Goal: Transaction & Acquisition: Download file/media

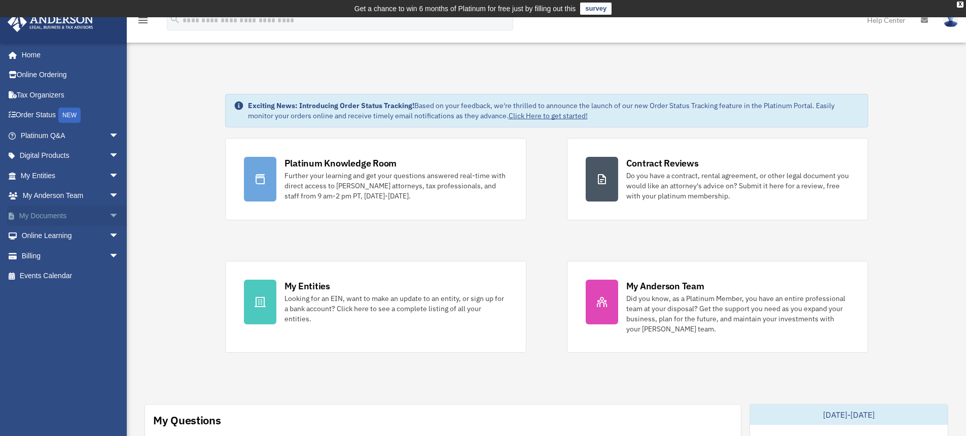
click at [109, 214] on span "arrow_drop_down" at bounding box center [119, 215] width 20 height 21
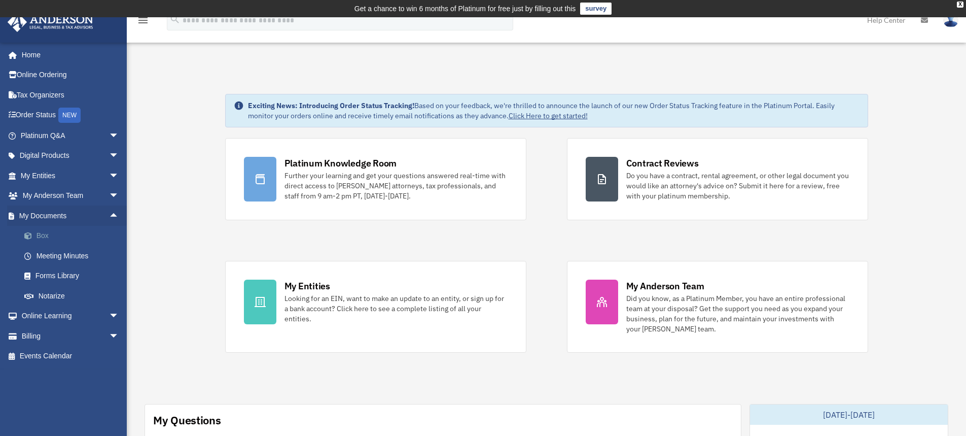
click at [40, 237] on link "Box" at bounding box center [74, 236] width 120 height 20
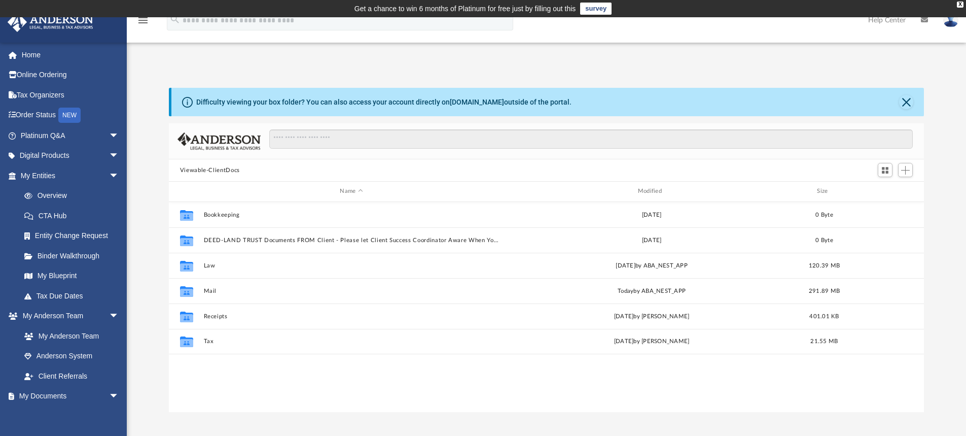
scroll to position [223, 748]
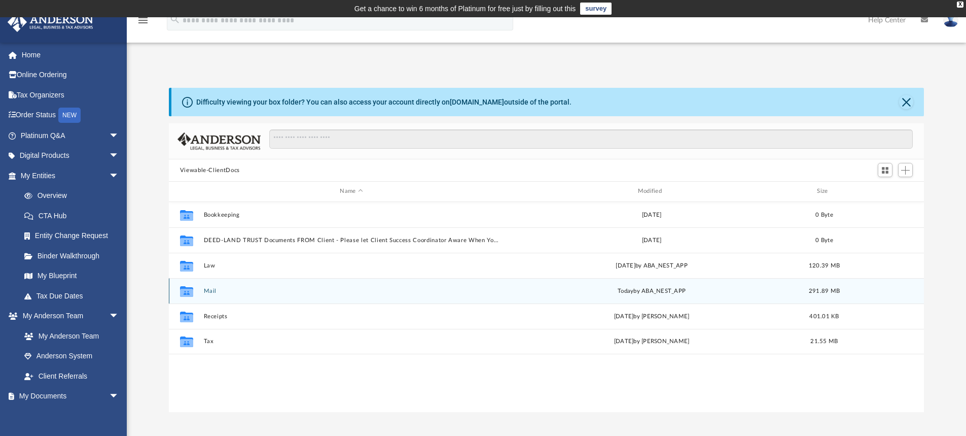
click at [201, 284] on div "Collaborated Folder Mail [DATE] by ABA_NEST_APP 291.89 MB" at bounding box center [547, 290] width 756 height 25
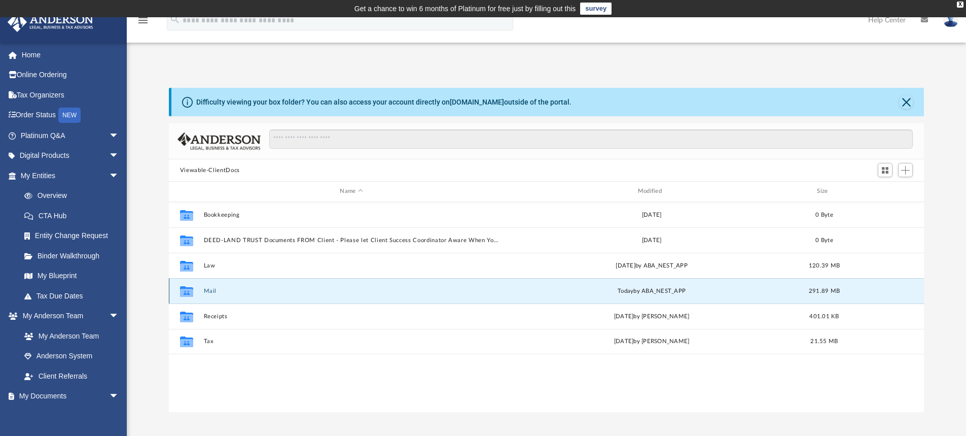
click at [208, 288] on button "Mail" at bounding box center [351, 291] width 296 height 7
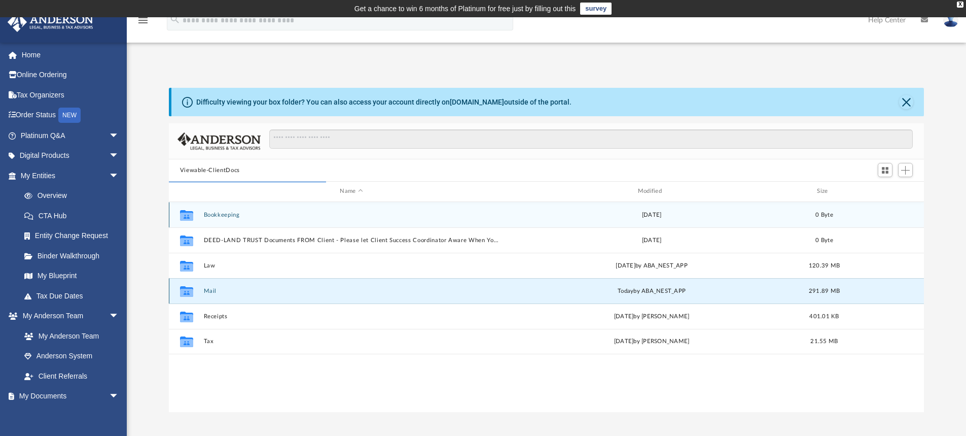
scroll to position [192, 748]
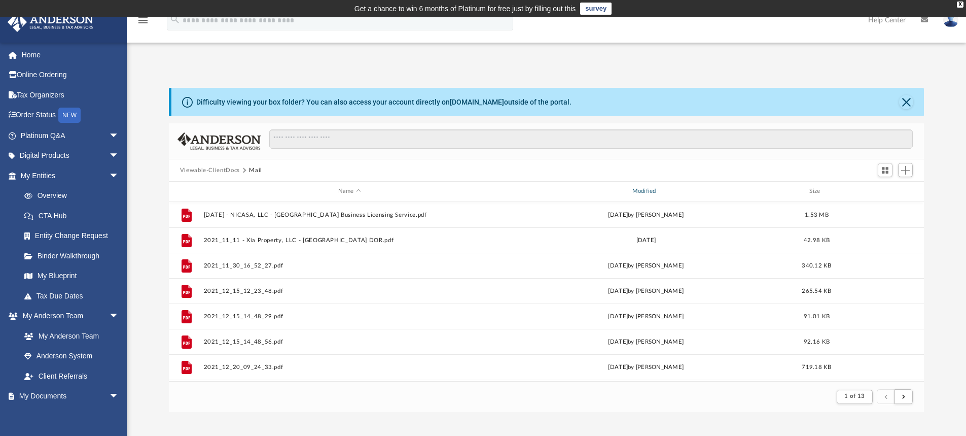
click at [642, 188] on div "Modified" at bounding box center [646, 191] width 292 height 9
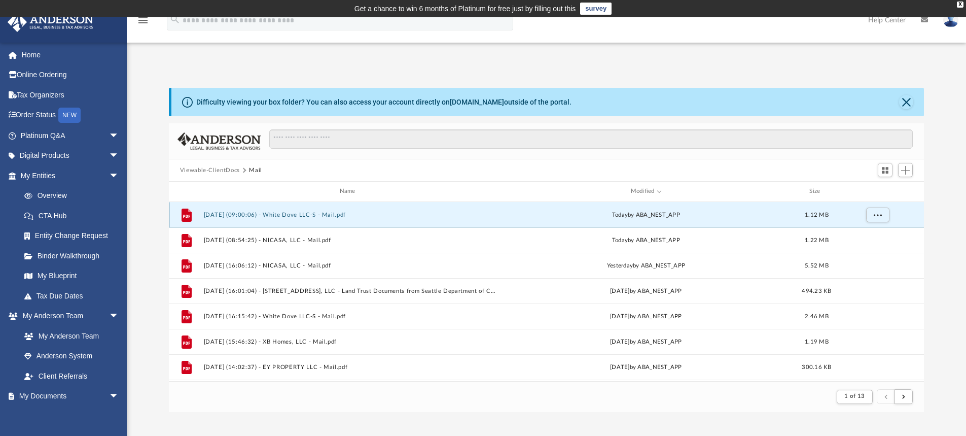
click at [290, 215] on button "[DATE] (09:00:06) - White Dove LLC-S - Mail.pdf" at bounding box center [349, 215] width 292 height 7
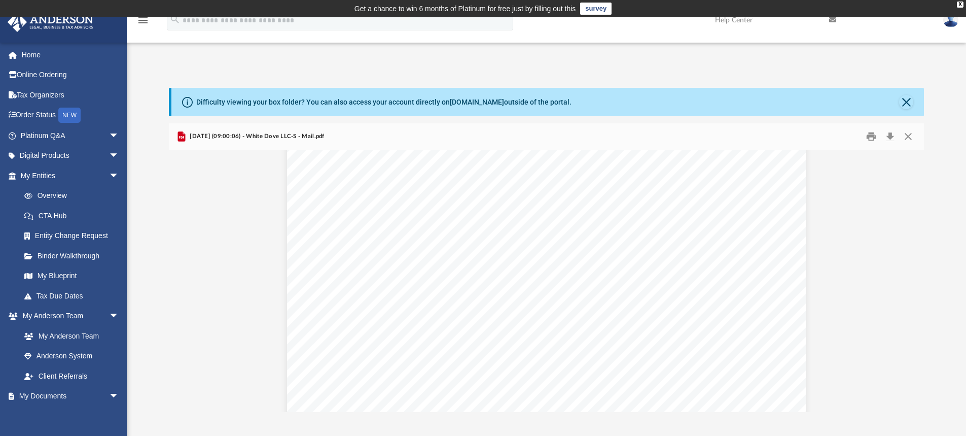
scroll to position [101, 0]
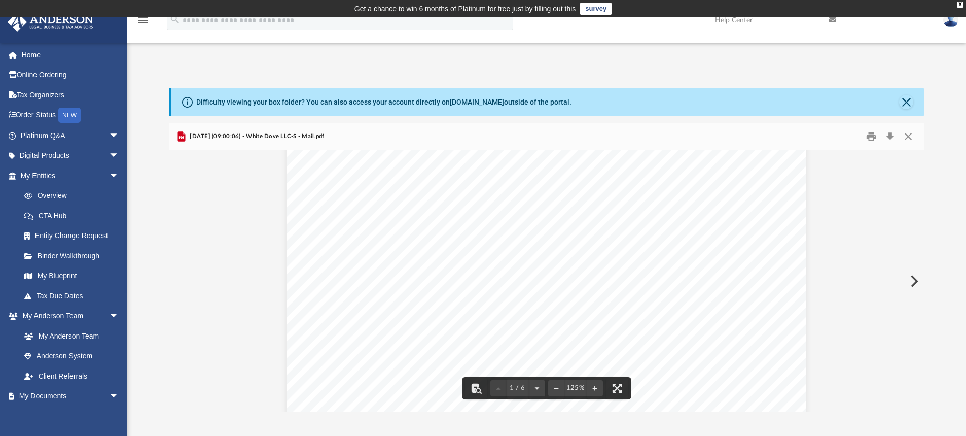
click at [912, 281] on button "Preview" at bounding box center [913, 281] width 22 height 28
click at [913, 281] on button "Preview" at bounding box center [913, 281] width 22 height 28
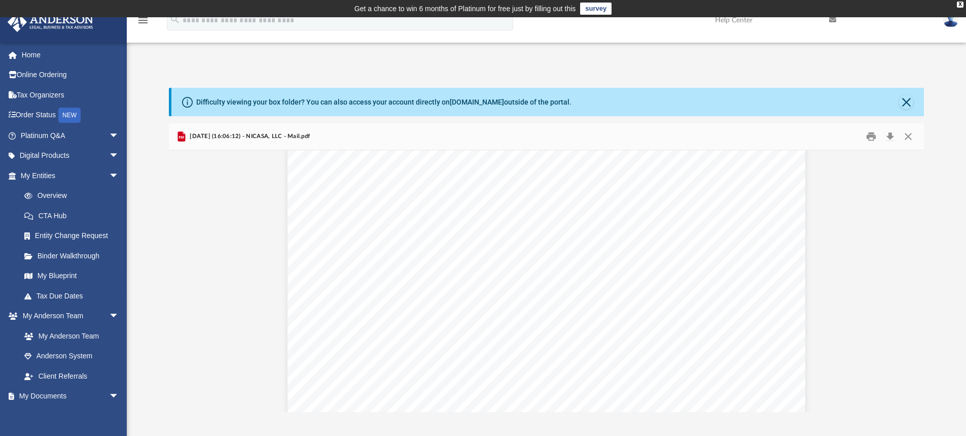
scroll to position [1420, 0]
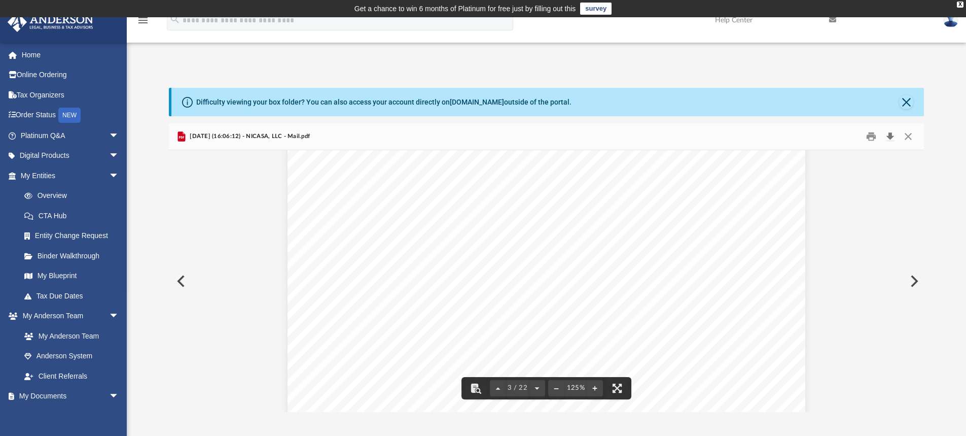
click at [890, 134] on button "Download" at bounding box center [890, 137] width 18 height 16
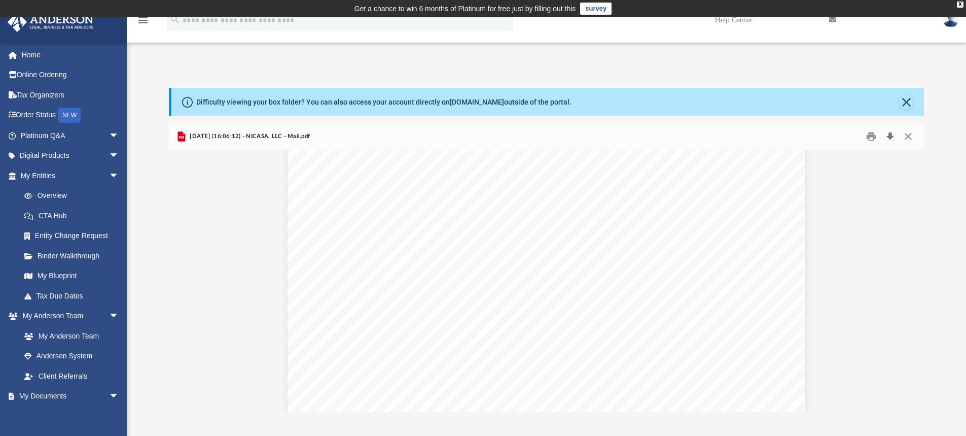
scroll to position [1522, 0]
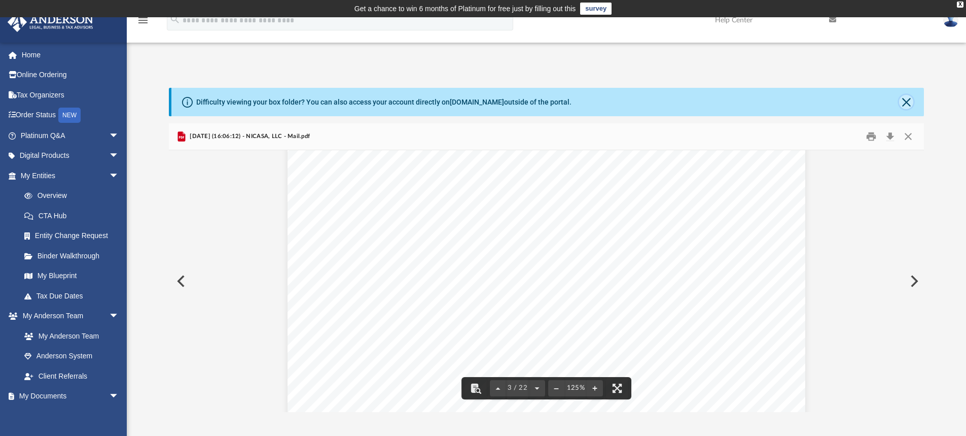
click at [910, 105] on button "Close" at bounding box center [906, 102] width 14 height 14
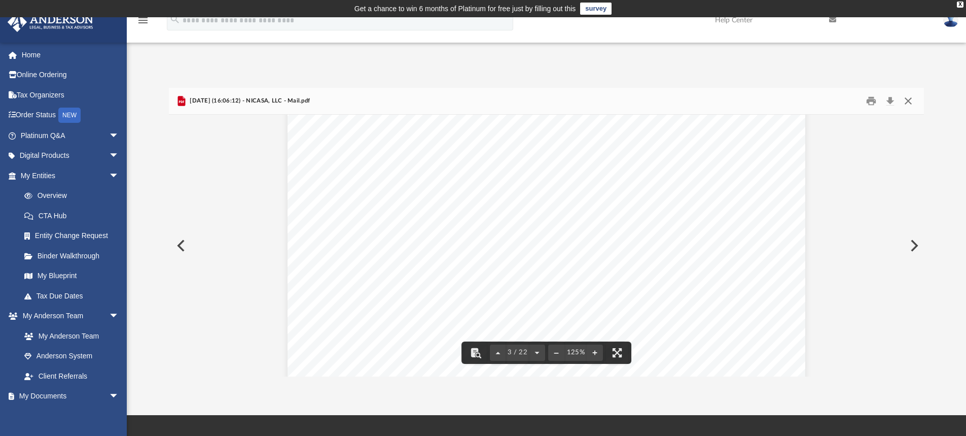
click at [913, 101] on button "Close" at bounding box center [908, 101] width 18 height 16
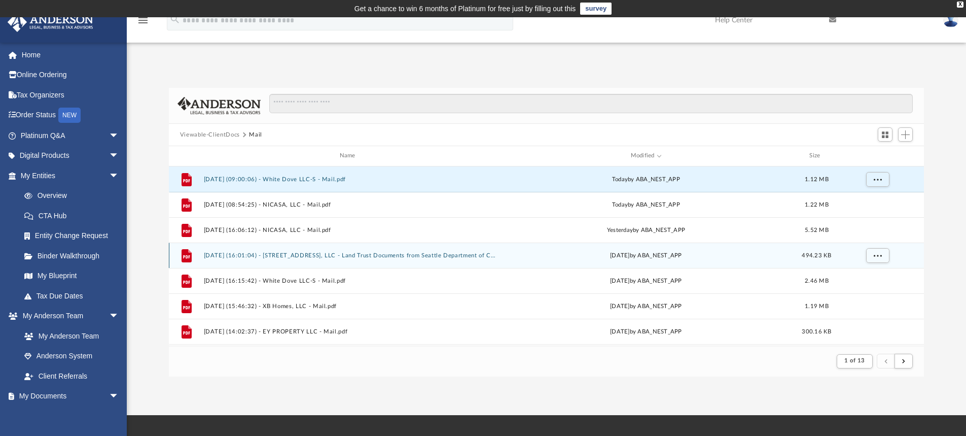
click at [345, 258] on button "[DATE] (16:01:04) - [STREET_ADDRESS], LLC - Land Trust Documents from Seattle D…" at bounding box center [349, 255] width 292 height 7
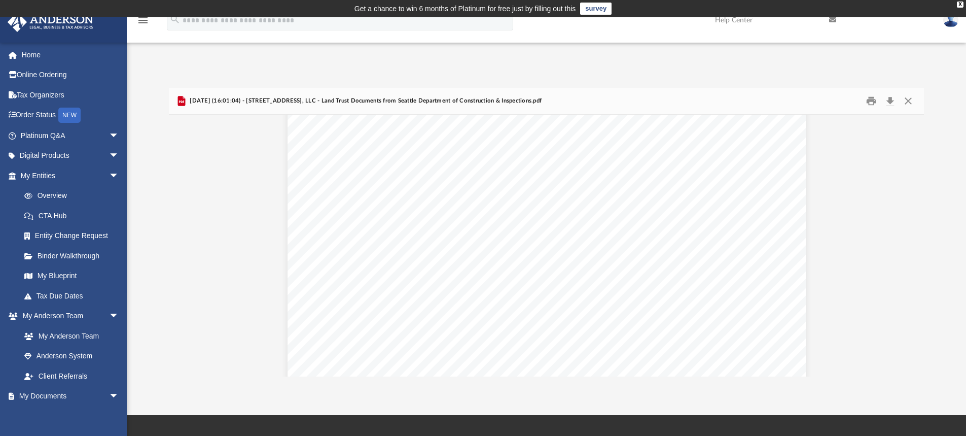
scroll to position [1015, 0]
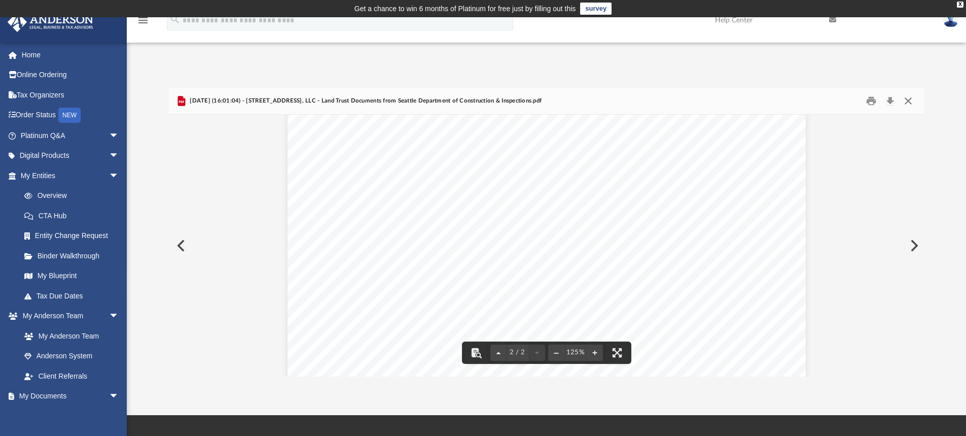
click at [912, 102] on button "Close" at bounding box center [908, 101] width 18 height 16
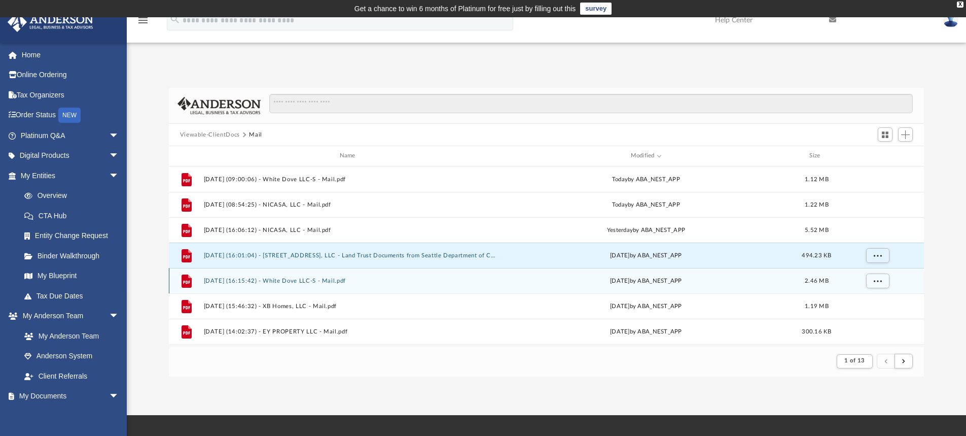
click at [328, 280] on button "[DATE] (16:15:42) - White Dove LLC-S - Mail.pdf" at bounding box center [349, 280] width 292 height 7
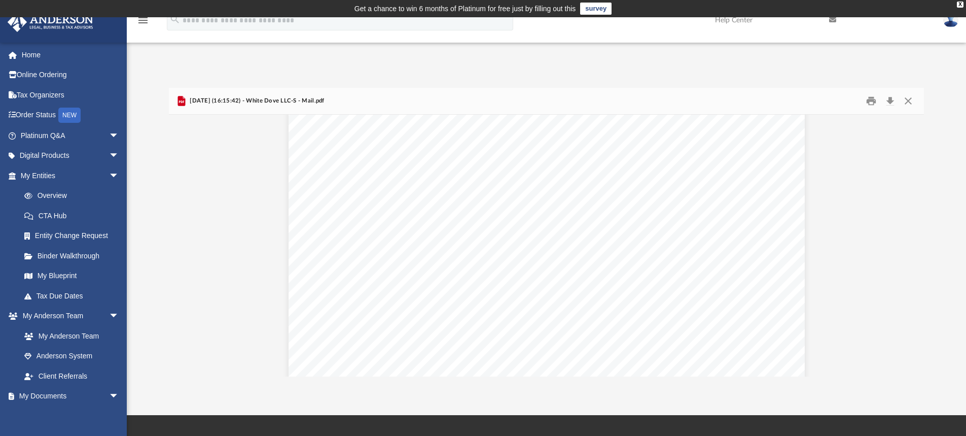
scroll to position [203, 0]
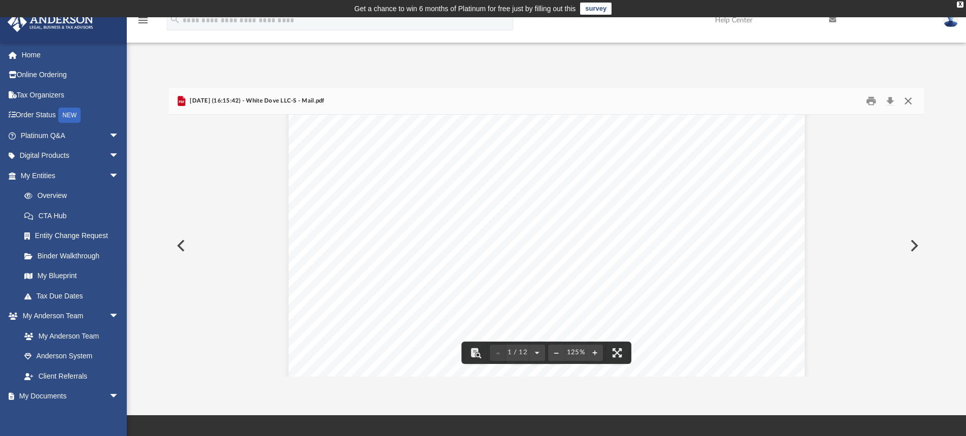
click at [910, 100] on button "Close" at bounding box center [908, 101] width 18 height 16
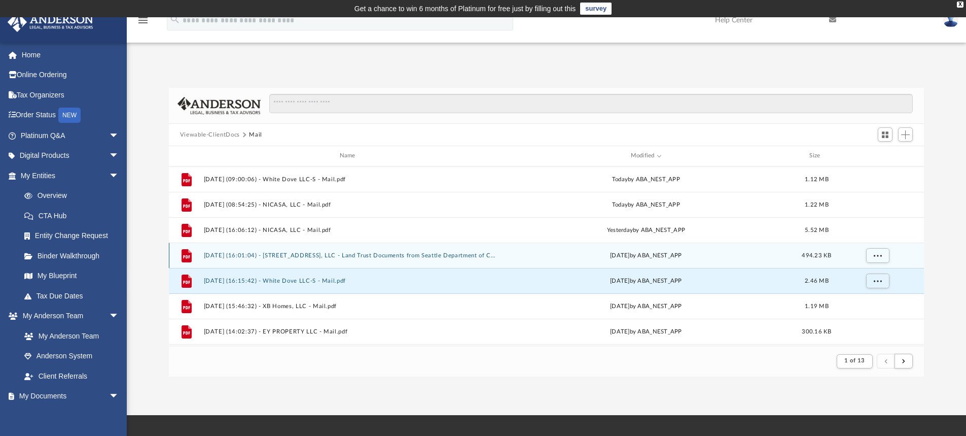
click at [333, 255] on button "[DATE] (16:01:04) - [STREET_ADDRESS], LLC - Land Trust Documents from Seattle D…" at bounding box center [349, 255] width 292 height 7
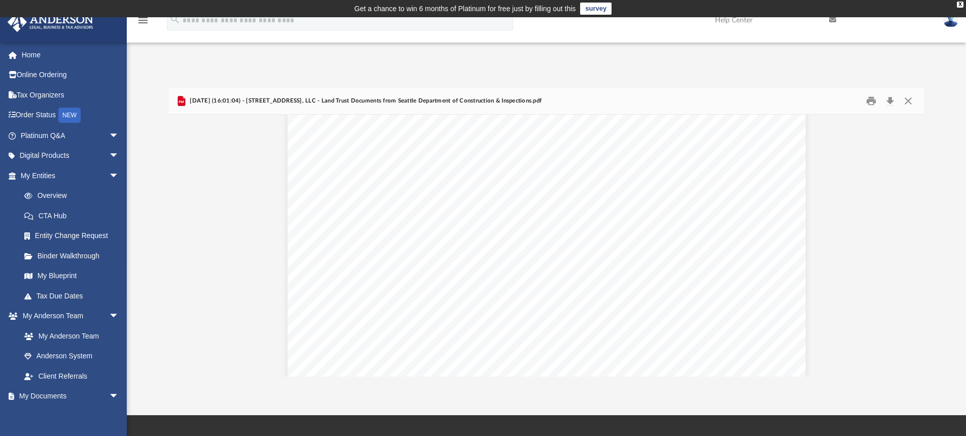
scroll to position [734, 0]
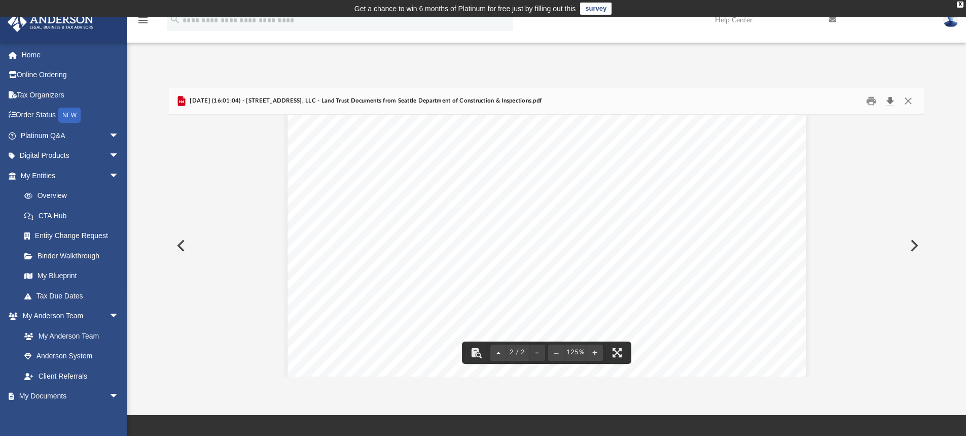
click at [889, 101] on button "Download" at bounding box center [890, 101] width 18 height 16
